Goal: Check status

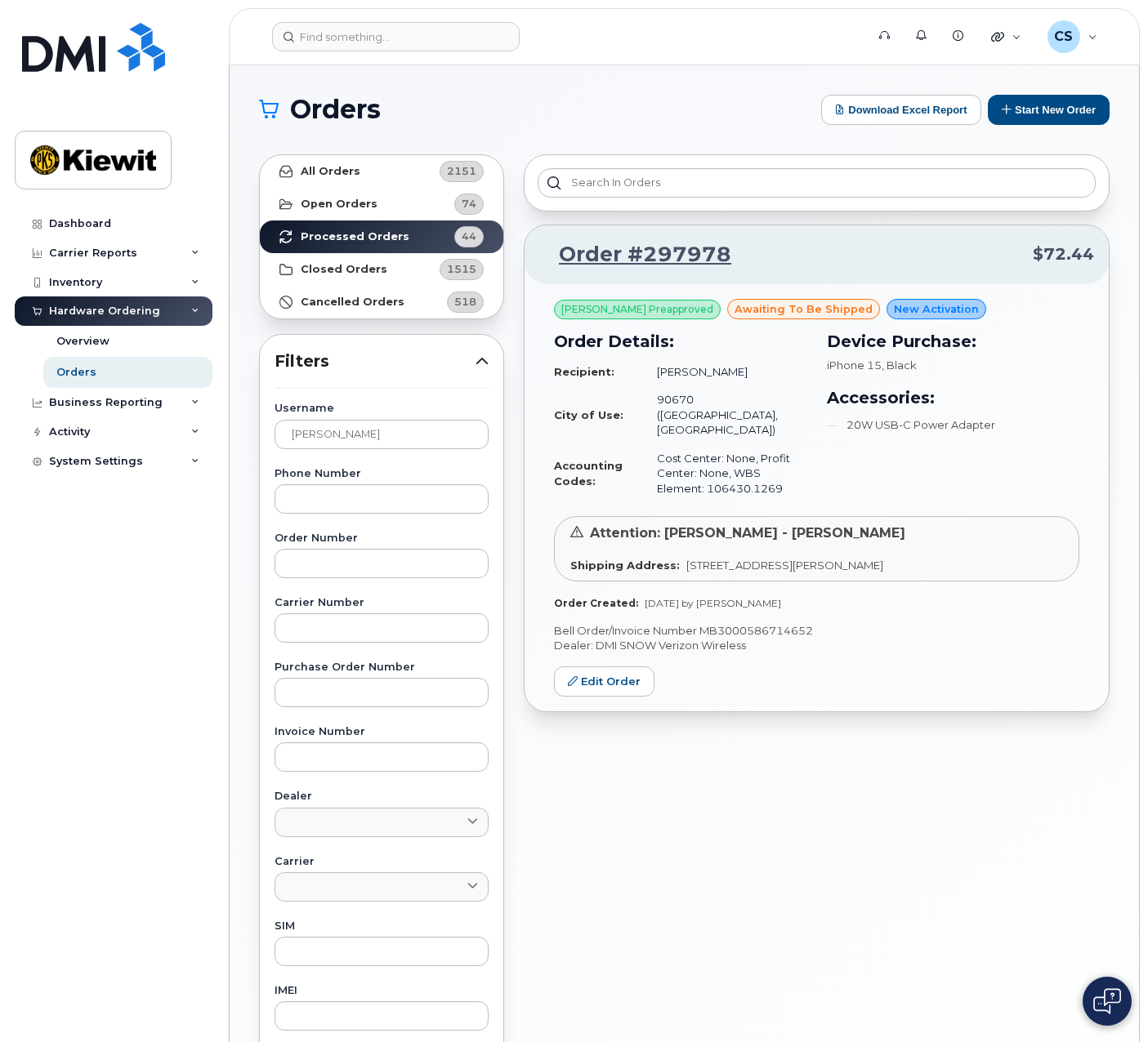
drag, startPoint x: 733, startPoint y: 796, endPoint x: 562, endPoint y: 684, distance: 204.4
click at [734, 796] on div "Order #297978 $72.44 [PERSON_NAME] Preapproved awaiting to be shipped New Activ…" at bounding box center [816, 719] width 605 height 1148
